Goal: Task Accomplishment & Management: Manage account settings

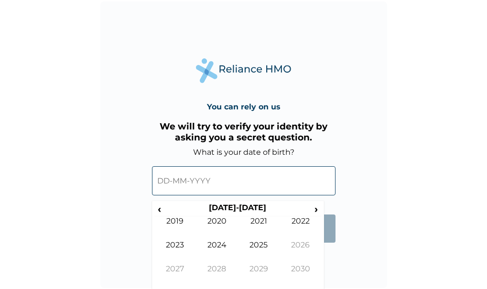
click at [283, 170] on input "text" at bounding box center [243, 180] width 183 height 29
click at [198, 180] on input "text" at bounding box center [243, 180] width 183 height 29
click at [158, 207] on span "‹" at bounding box center [159, 209] width 10 height 12
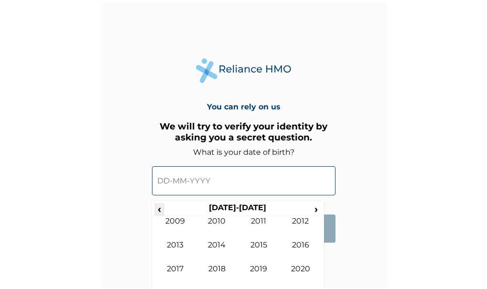
click at [158, 207] on span "‹" at bounding box center [159, 209] width 10 height 12
click at [223, 217] on td "2000" at bounding box center [217, 228] width 42 height 24
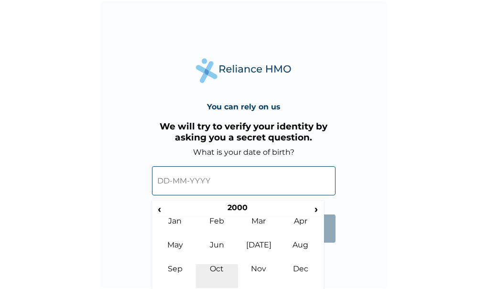
click at [222, 274] on td "Oct" at bounding box center [217, 276] width 42 height 24
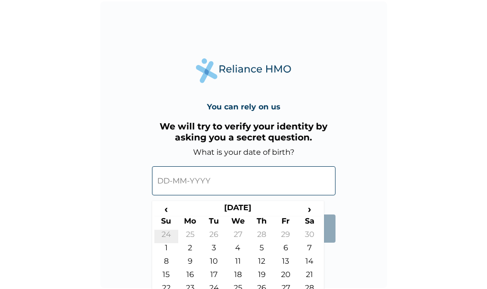
click at [167, 242] on td "24" at bounding box center [166, 236] width 24 height 13
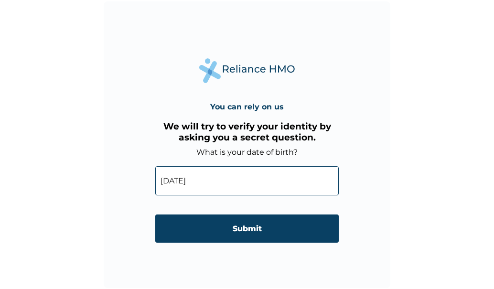
drag, startPoint x: 202, startPoint y: 225, endPoint x: 176, endPoint y: 184, distance: 49.4
click at [176, 184] on form "What is your date of birth? [DEMOGRAPHIC_DATA] ‹ [DEMOGRAPHIC_DATA] › Su Mo Tu …" at bounding box center [246, 200] width 183 height 105
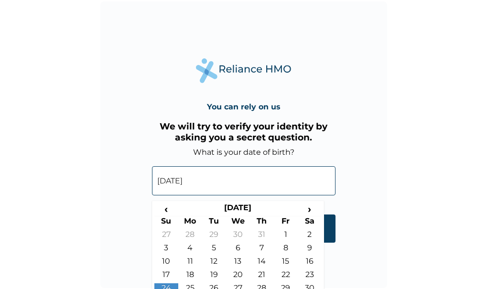
click at [176, 184] on input "[DATE]" at bounding box center [243, 180] width 183 height 29
click at [300, 207] on span "›" at bounding box center [310, 209] width 24 height 12
click at [164, 246] on td "1" at bounding box center [166, 249] width 24 height 13
type input "[DATE]"
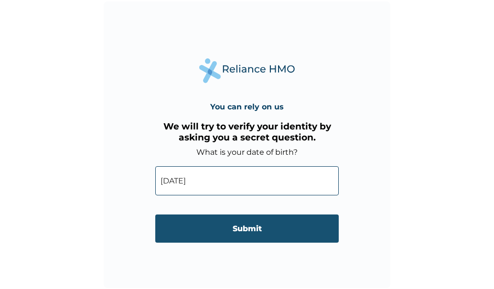
click at [194, 233] on input "Submit" at bounding box center [246, 228] width 183 height 28
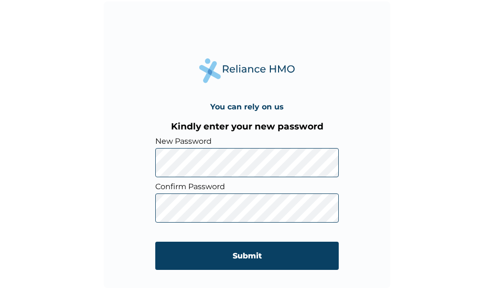
click input "Submit" at bounding box center [246, 256] width 183 height 28
